Goal: Transaction & Acquisition: Purchase product/service

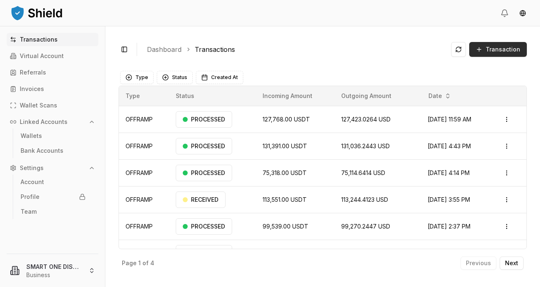
click at [505, 50] on span "Transaction" at bounding box center [503, 49] width 35 height 8
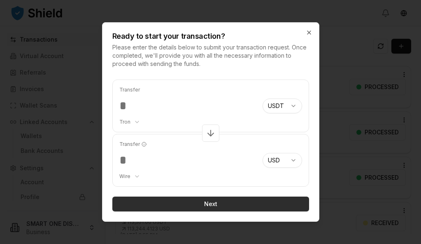
type input "******"
click at [211, 204] on button "Next" at bounding box center [210, 203] width 197 height 15
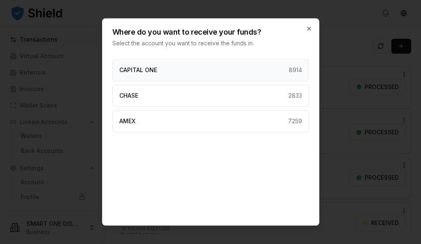
click at [207, 69] on div "CAPITAL ONE 8914" at bounding box center [210, 70] width 197 height 22
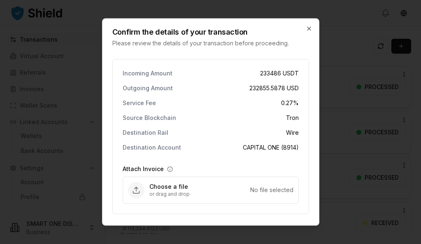
scroll to position [27, 0]
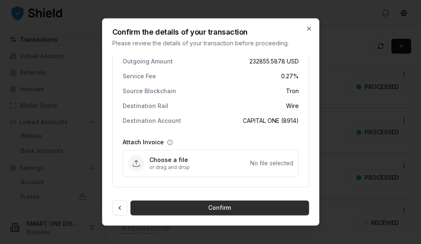
click at [217, 208] on button "Confirm" at bounding box center [220, 207] width 179 height 15
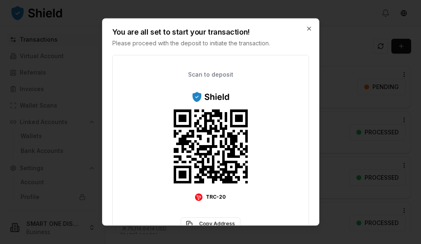
scroll to position [70, 0]
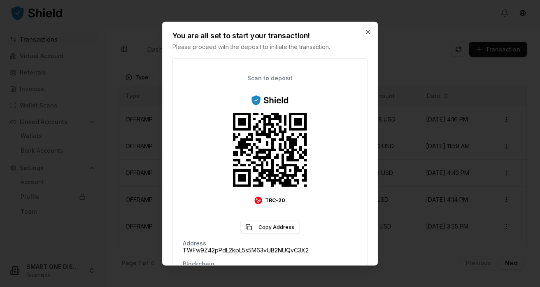
click at [138, 93] on div at bounding box center [270, 143] width 540 height 287
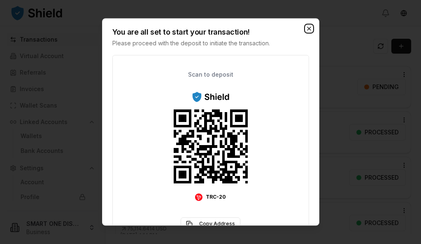
click at [308, 29] on icon "button" at bounding box center [309, 28] width 7 height 7
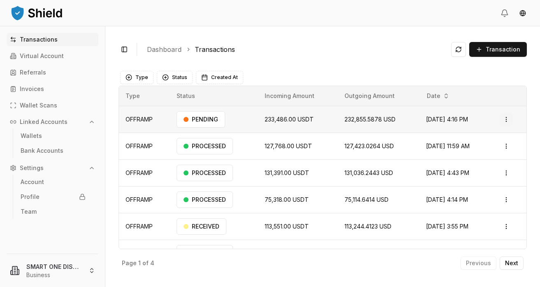
click at [506, 119] on html "Transactions Virtual Account Referrals Invoices Wallet Scans Linked Accounts Wa…" at bounding box center [270, 143] width 540 height 287
click at [485, 165] on p "Delete" at bounding box center [488, 163] width 16 height 5
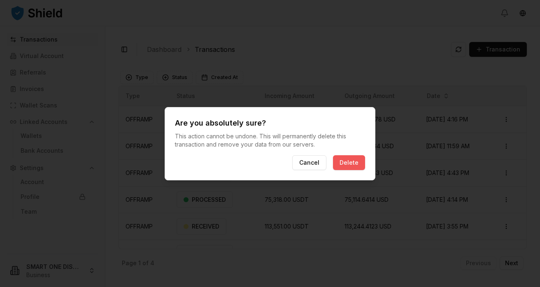
click at [356, 163] on button "Delete" at bounding box center [349, 162] width 32 height 15
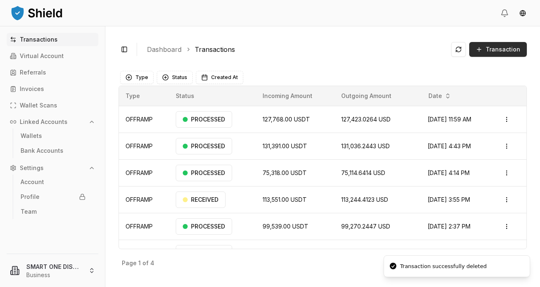
click at [499, 50] on span "Transaction" at bounding box center [503, 49] width 35 height 8
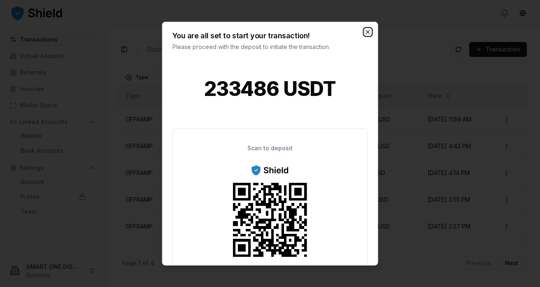
click at [367, 31] on icon "button" at bounding box center [367, 31] width 7 height 7
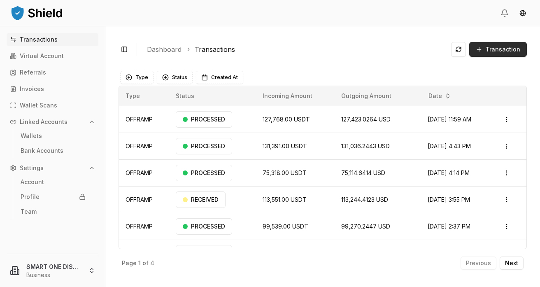
click at [498, 49] on span "Transaction" at bounding box center [503, 49] width 35 height 8
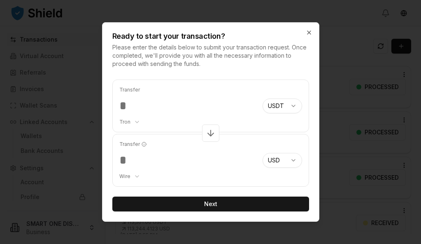
type input "******"
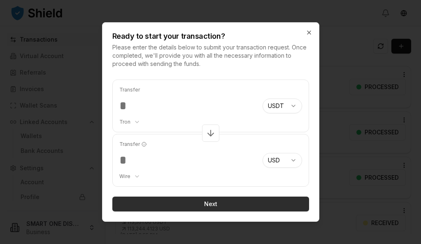
click at [210, 204] on button "Next" at bounding box center [210, 203] width 197 height 15
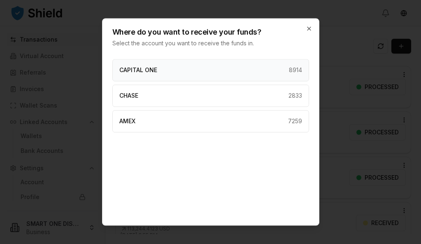
click at [198, 70] on div "CAPITAL ONE 8914" at bounding box center [210, 70] width 197 height 22
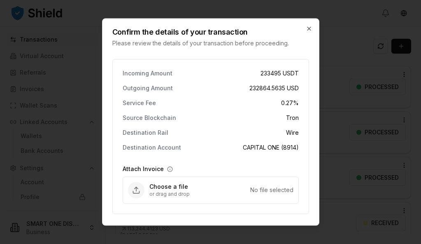
scroll to position [27, 0]
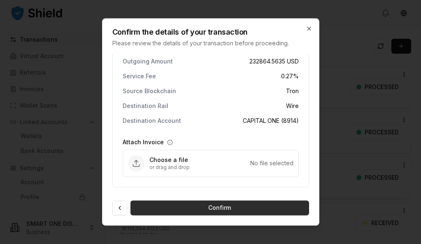
click at [212, 208] on button "Confirm" at bounding box center [220, 207] width 179 height 15
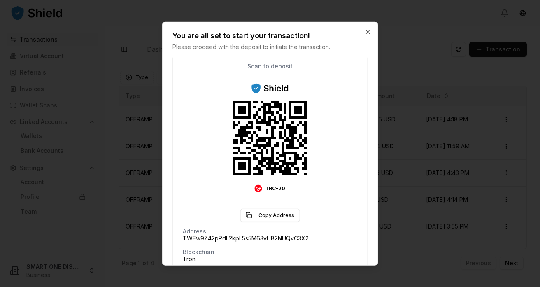
scroll to position [85, 0]
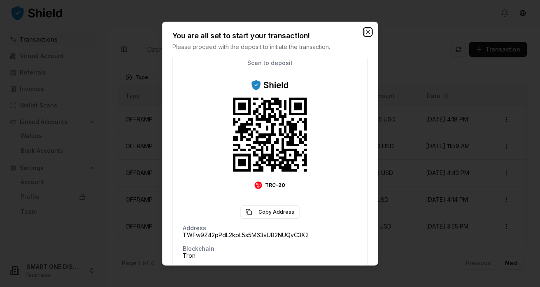
click at [369, 30] on icon "button" at bounding box center [367, 31] width 3 height 3
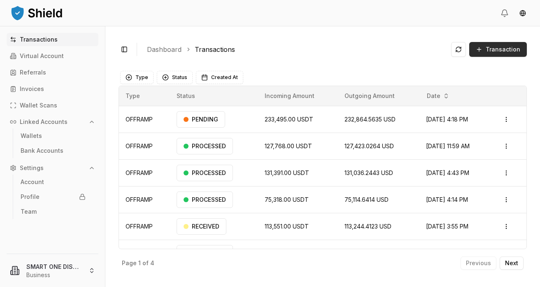
click at [507, 49] on span "Transaction" at bounding box center [503, 49] width 35 height 8
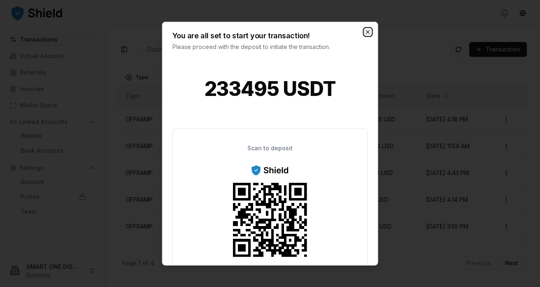
click at [369, 32] on icon "button" at bounding box center [367, 31] width 7 height 7
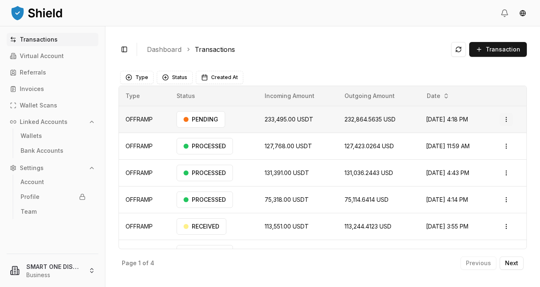
click at [506, 122] on html "Transactions Virtual Account Referrals Invoices Wallet Scans Linked Accounts Wa…" at bounding box center [270, 143] width 540 height 287
click at [488, 151] on p "View Details" at bounding box center [496, 151] width 30 height 5
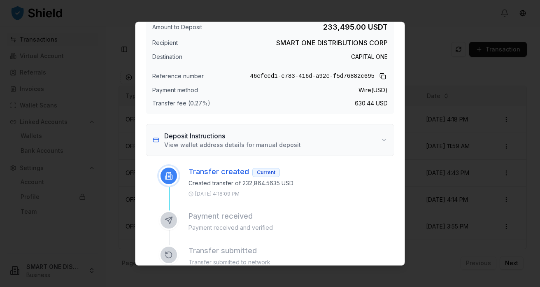
scroll to position [0, 0]
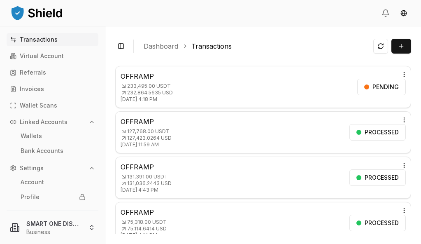
click at [229, 89] on div "OFFRAMP 233,495.00 USDT 232,864.5635 USD Aug 11, 2025, 4:18 PM PENDING Open menu" at bounding box center [263, 86] width 285 height 31
click at [147, 96] on p "Aug 11, 2025, 4:18 PM" at bounding box center [147, 99] width 52 height 7
click at [395, 86] on div "PENDING" at bounding box center [381, 87] width 49 height 16
click at [403, 75] on html "Transactions Virtual Account Referrals Invoices Wallet Scans Linked Accounts Wa…" at bounding box center [210, 122] width 421 height 244
click at [383, 115] on div "Delete" at bounding box center [385, 119] width 50 height 12
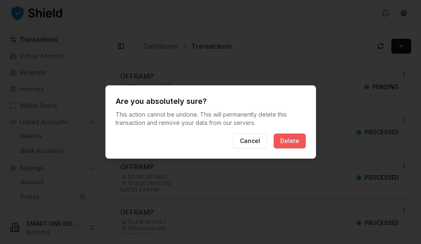
click at [300, 142] on button "Delete" at bounding box center [290, 140] width 32 height 15
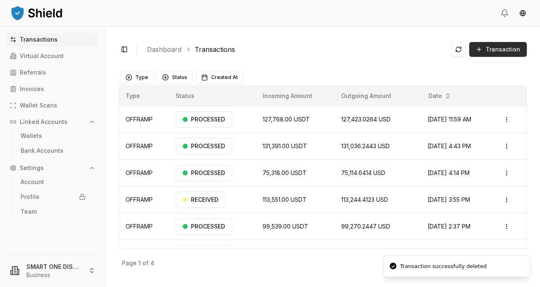
click at [503, 51] on span "Transaction" at bounding box center [503, 49] width 35 height 8
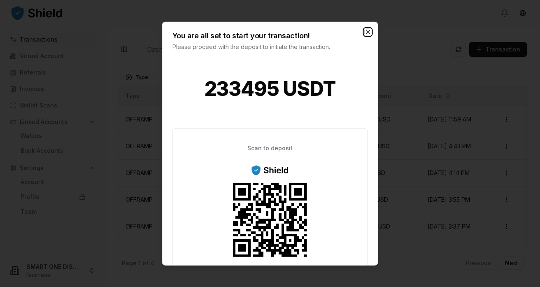
click at [369, 30] on icon "button" at bounding box center [367, 31] width 3 height 3
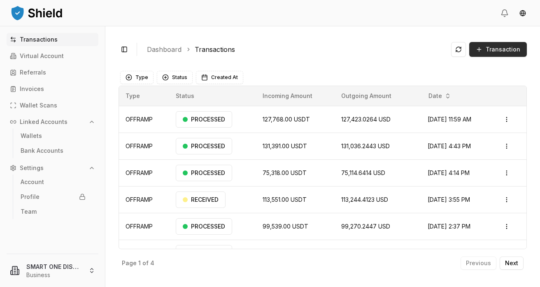
click at [504, 54] on button "Transaction" at bounding box center [498, 49] width 58 height 15
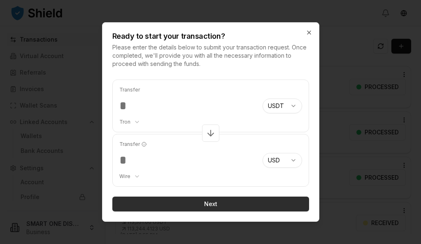
type input "******"
click at [208, 197] on button "Next" at bounding box center [210, 203] width 197 height 15
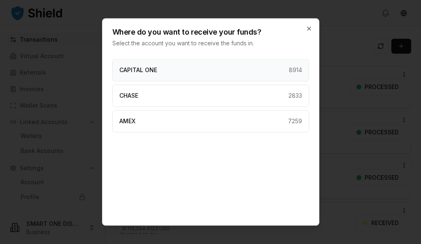
click at [197, 75] on div "CAPITAL ONE 8914" at bounding box center [210, 70] width 197 height 22
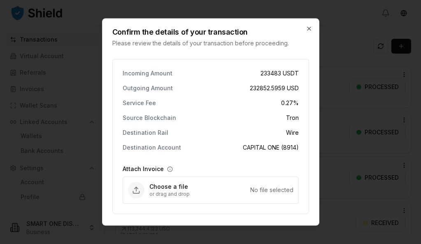
scroll to position [27, 0]
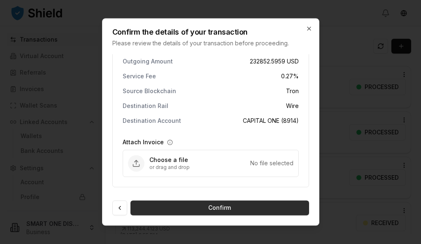
click at [204, 204] on button "Confirm" at bounding box center [220, 207] width 179 height 15
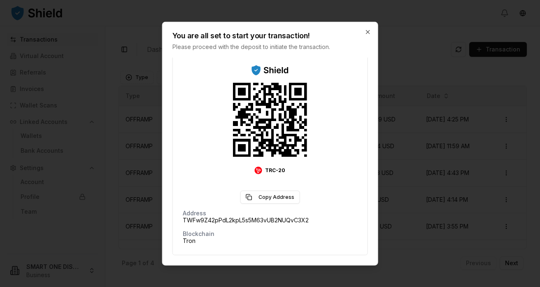
scroll to position [103, 0]
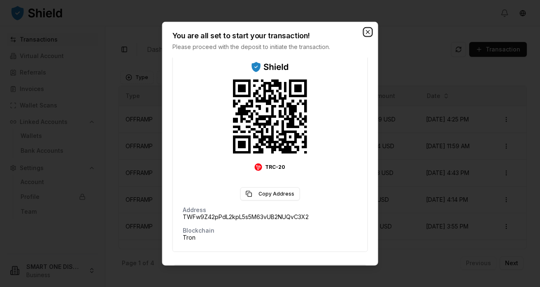
click at [367, 31] on icon "button" at bounding box center [367, 31] width 3 height 3
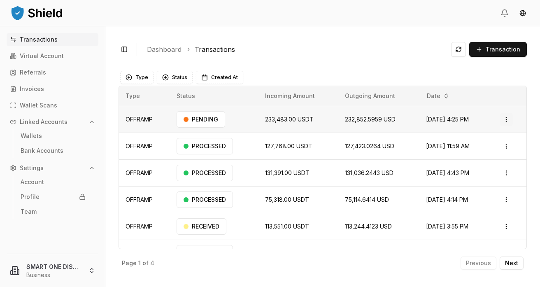
click at [508, 119] on html "Transactions Virtual Account Referrals Invoices Wallet Scans Linked Accounts Wa…" at bounding box center [270, 143] width 540 height 287
click at [485, 165] on p "Delete" at bounding box center [489, 163] width 16 height 5
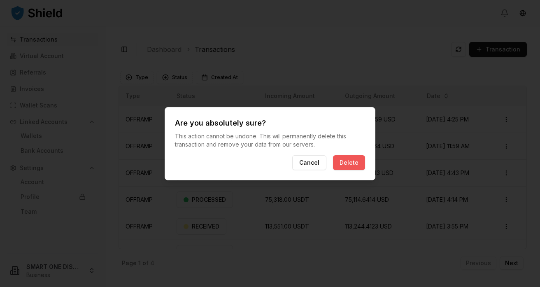
click at [362, 164] on button "Delete" at bounding box center [349, 162] width 32 height 15
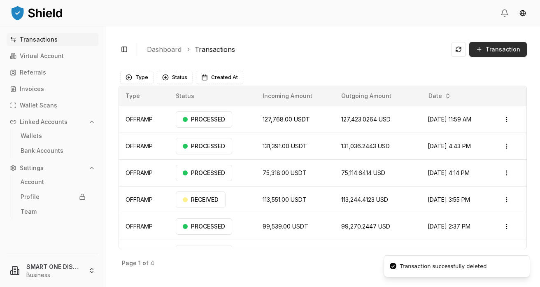
click at [504, 46] on span "Transaction" at bounding box center [503, 49] width 35 height 8
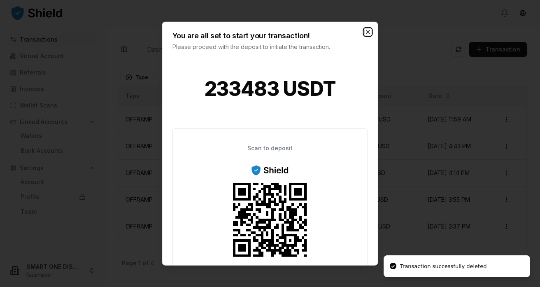
click at [368, 32] on icon "button" at bounding box center [367, 31] width 3 height 3
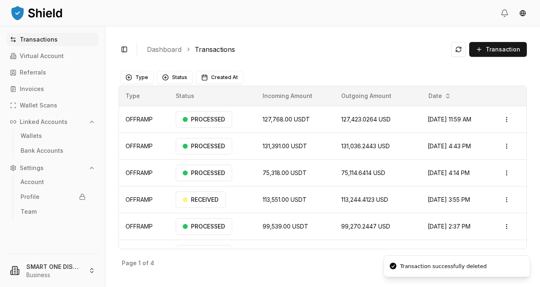
click at [404, 49] on ol "Dashboard Transactions" at bounding box center [296, 49] width 298 height 10
click at [460, 51] on button at bounding box center [458, 49] width 15 height 15
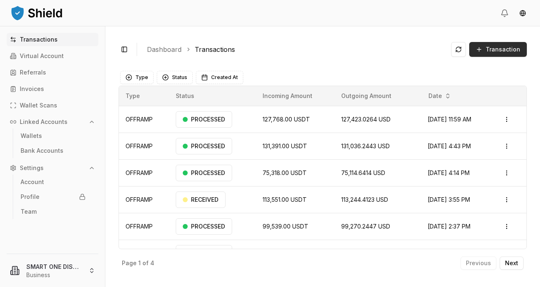
click at [509, 49] on span "Transaction" at bounding box center [503, 49] width 35 height 8
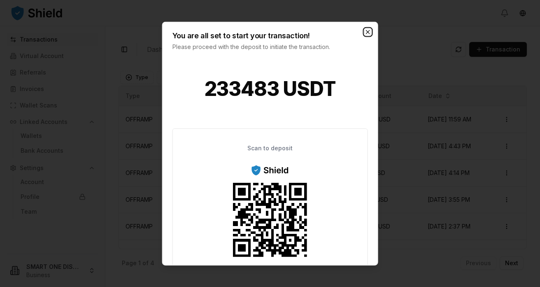
click at [371, 31] on icon "button" at bounding box center [367, 31] width 7 height 7
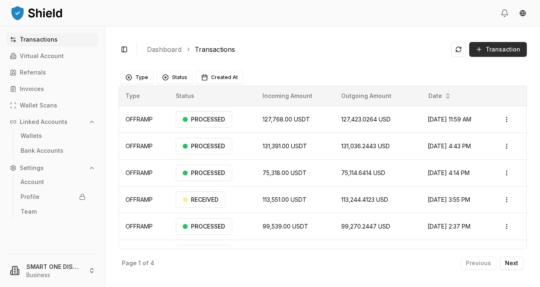
click at [508, 49] on span "Transaction" at bounding box center [503, 49] width 35 height 8
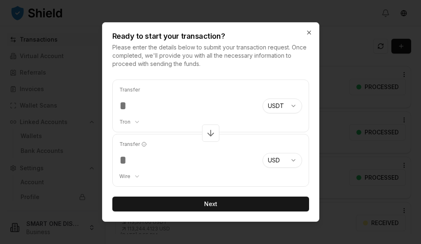
type input "******"
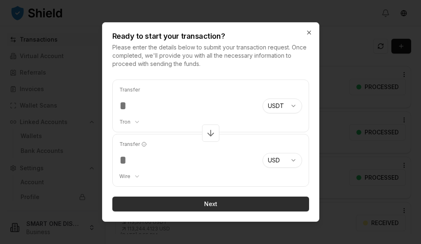
click at [209, 204] on button "Next" at bounding box center [210, 203] width 197 height 15
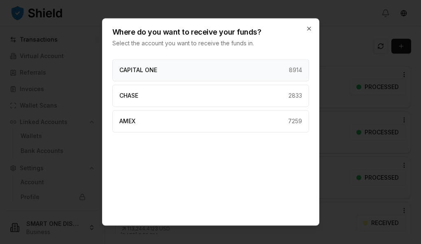
click at [181, 68] on div "CAPITAL ONE 8914" at bounding box center [210, 70] width 197 height 22
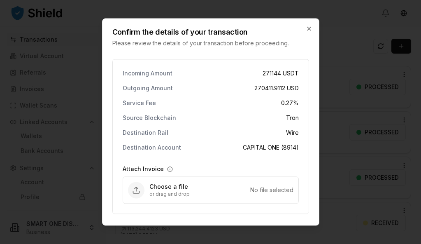
scroll to position [27, 0]
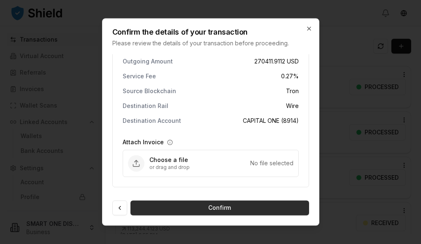
click at [215, 208] on button "Confirm" at bounding box center [220, 207] width 179 height 15
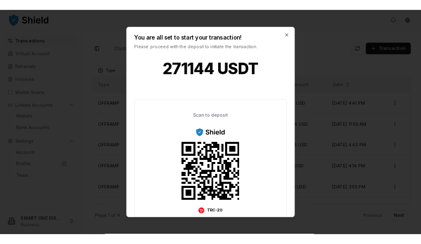
scroll to position [15, 0]
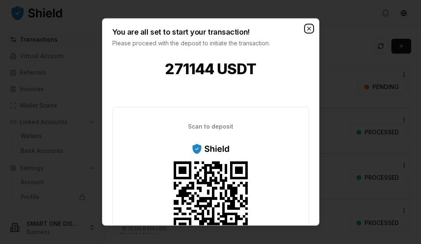
click at [306, 27] on icon "button" at bounding box center [309, 28] width 7 height 7
